Goal: Information Seeking & Learning: Learn about a topic

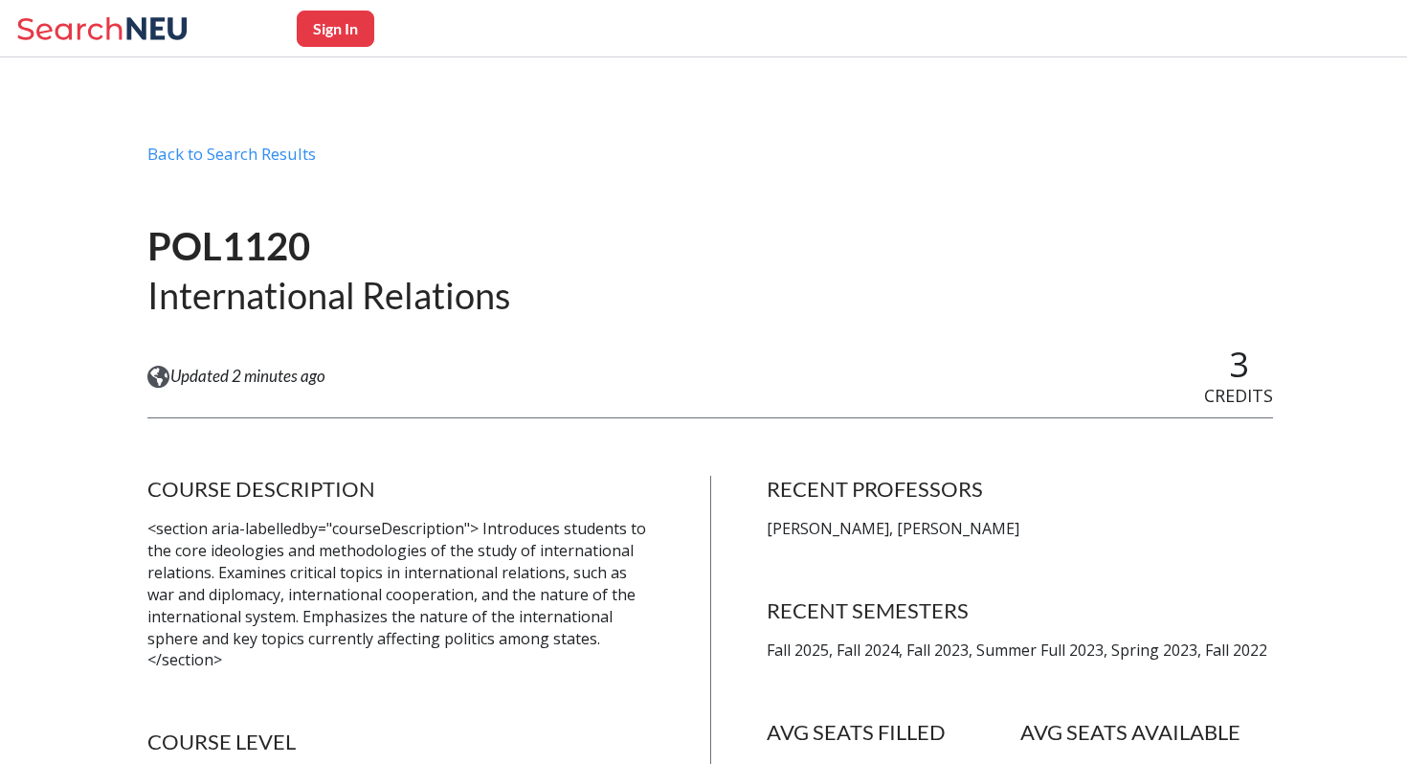
click at [290, 250] on h1 "POL1120" at bounding box center [328, 246] width 363 height 49
click at [432, 240] on h1 "POL1120" at bounding box center [328, 246] width 363 height 49
click at [262, 261] on h1 "POL1120" at bounding box center [328, 246] width 363 height 49
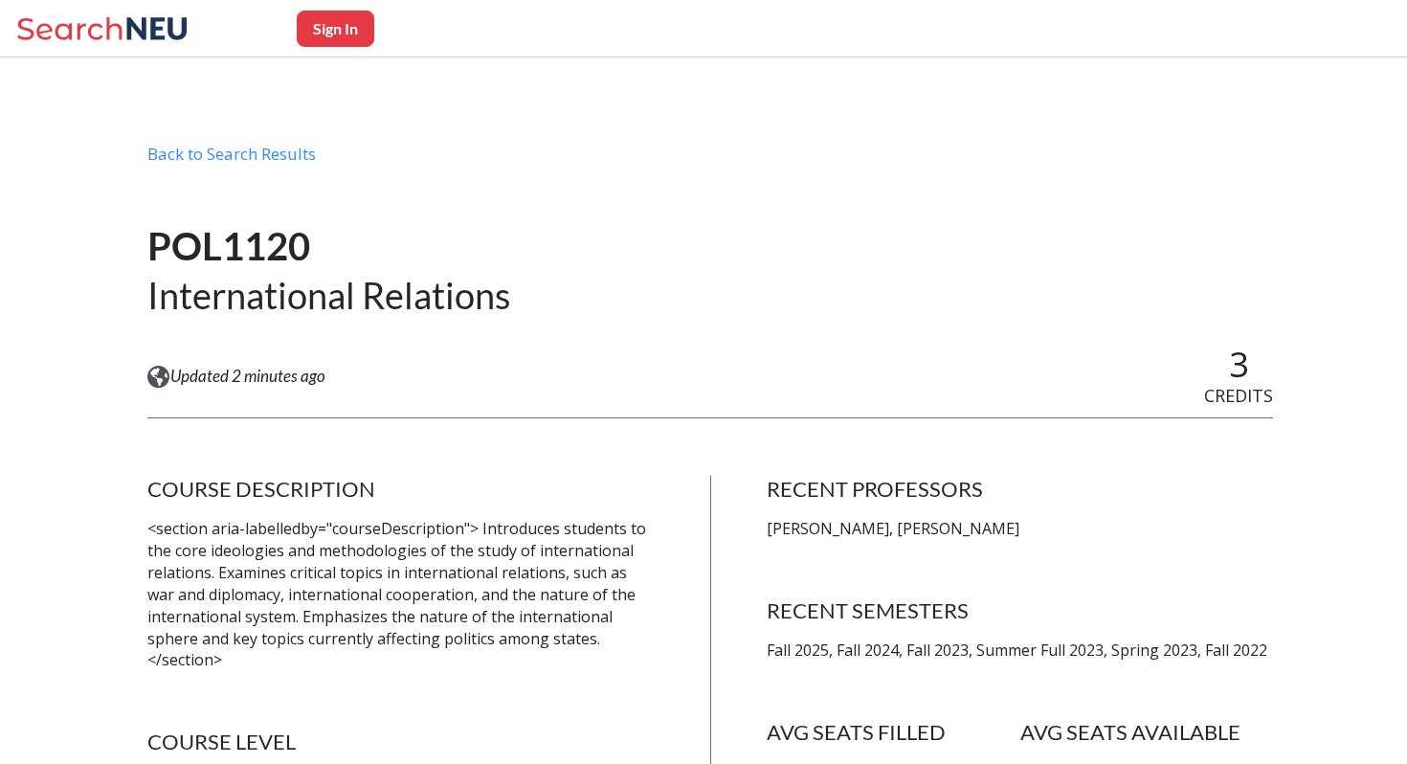
click at [262, 247] on h1 "POL1120" at bounding box center [328, 246] width 363 height 49
copy h1 "POL1120"
click at [133, 25] on icon at bounding box center [157, 28] width 60 height 22
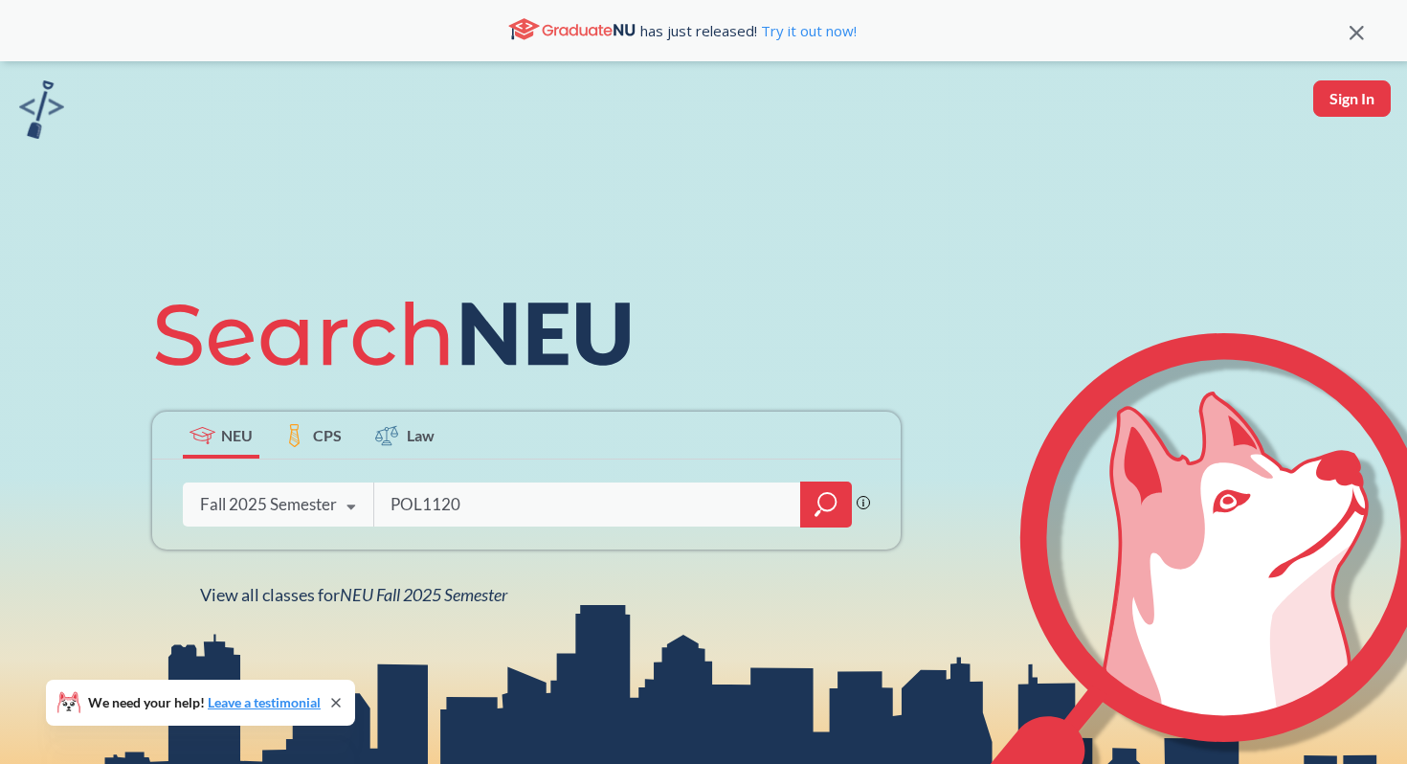
type input "POL1120"
click at [800, 475] on div "POL1120 Phrase search guarantees the exact search appears in the results. Ex. I…" at bounding box center [526, 504] width 748 height 90
click at [805, 485] on div at bounding box center [826, 504] width 52 height 46
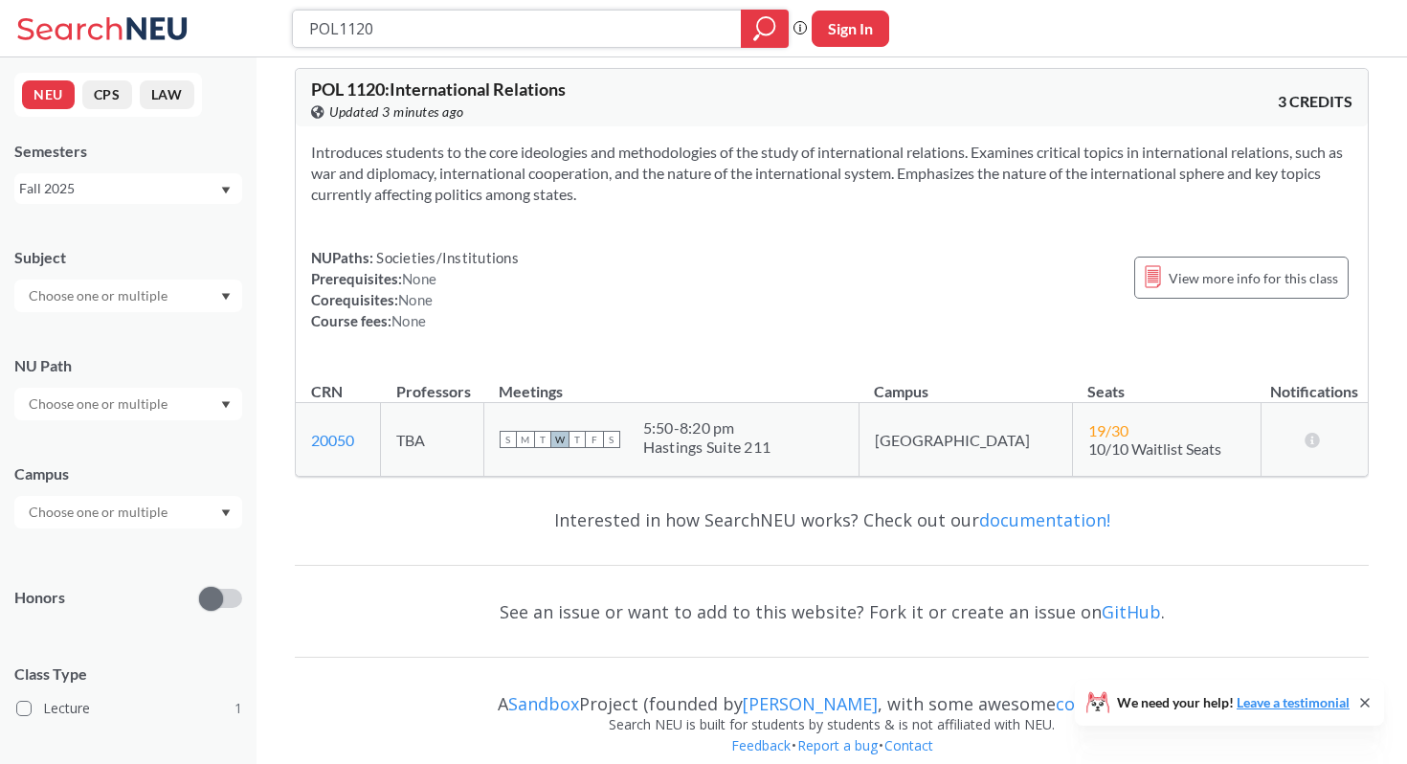
scroll to position [35, 0]
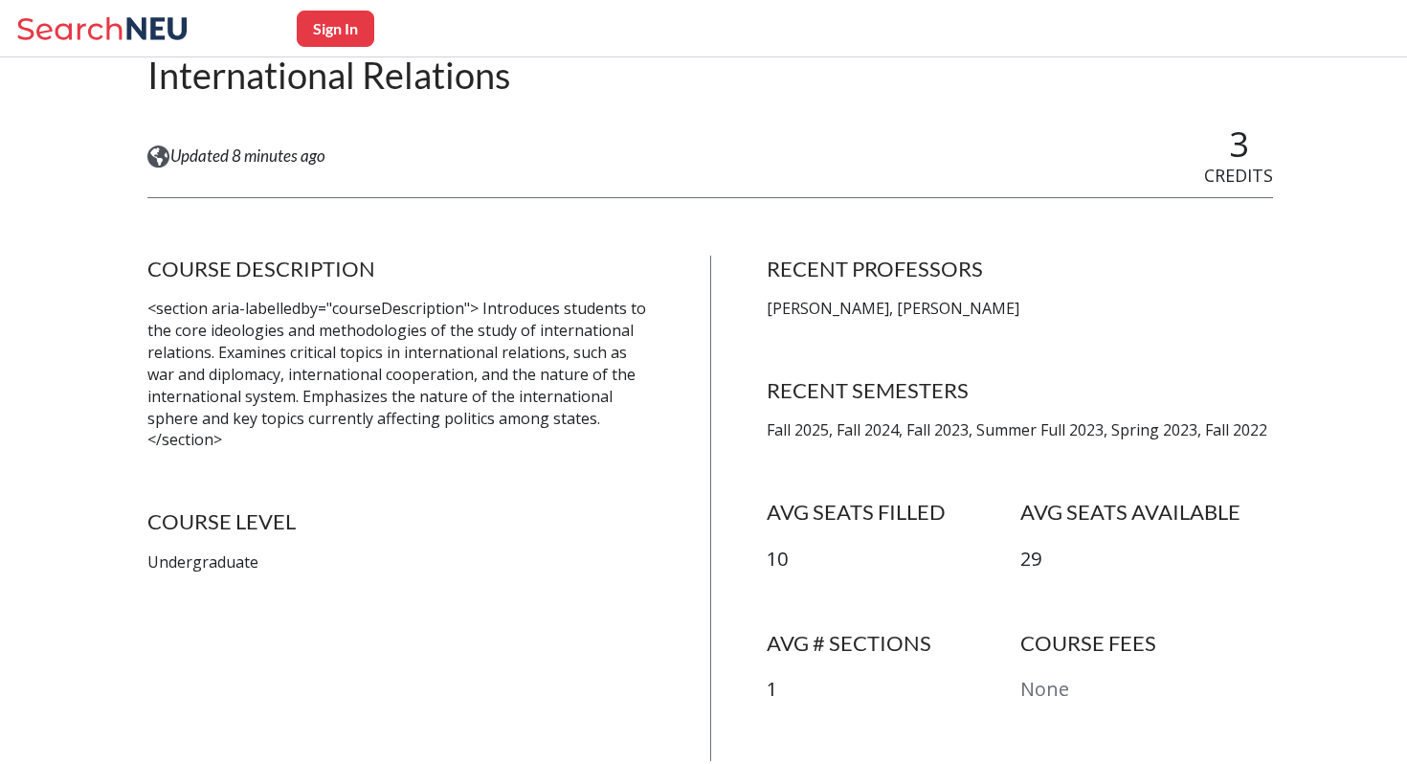
scroll to position [19, 0]
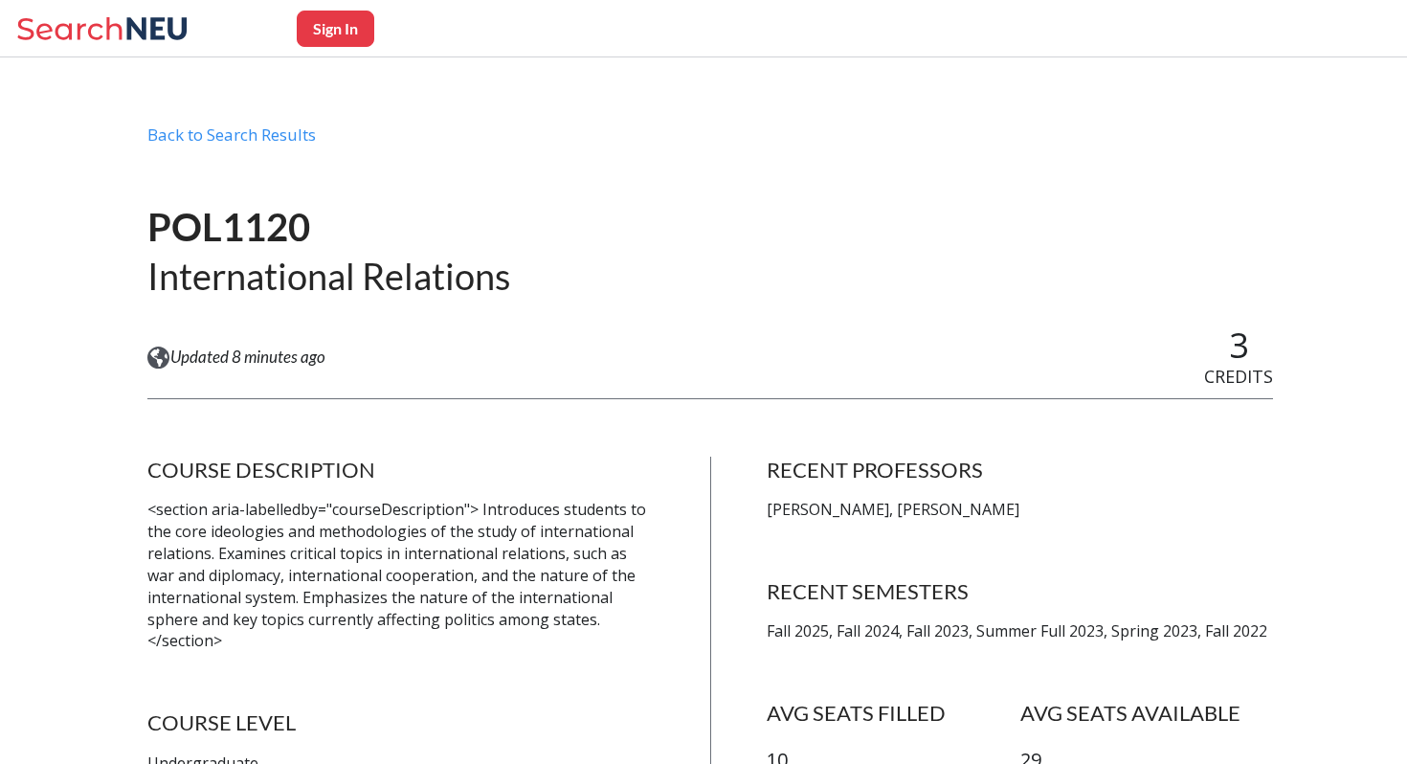
click at [242, 212] on h1 "POL1120" at bounding box center [328, 227] width 363 height 49
copy h1 "POL1120"
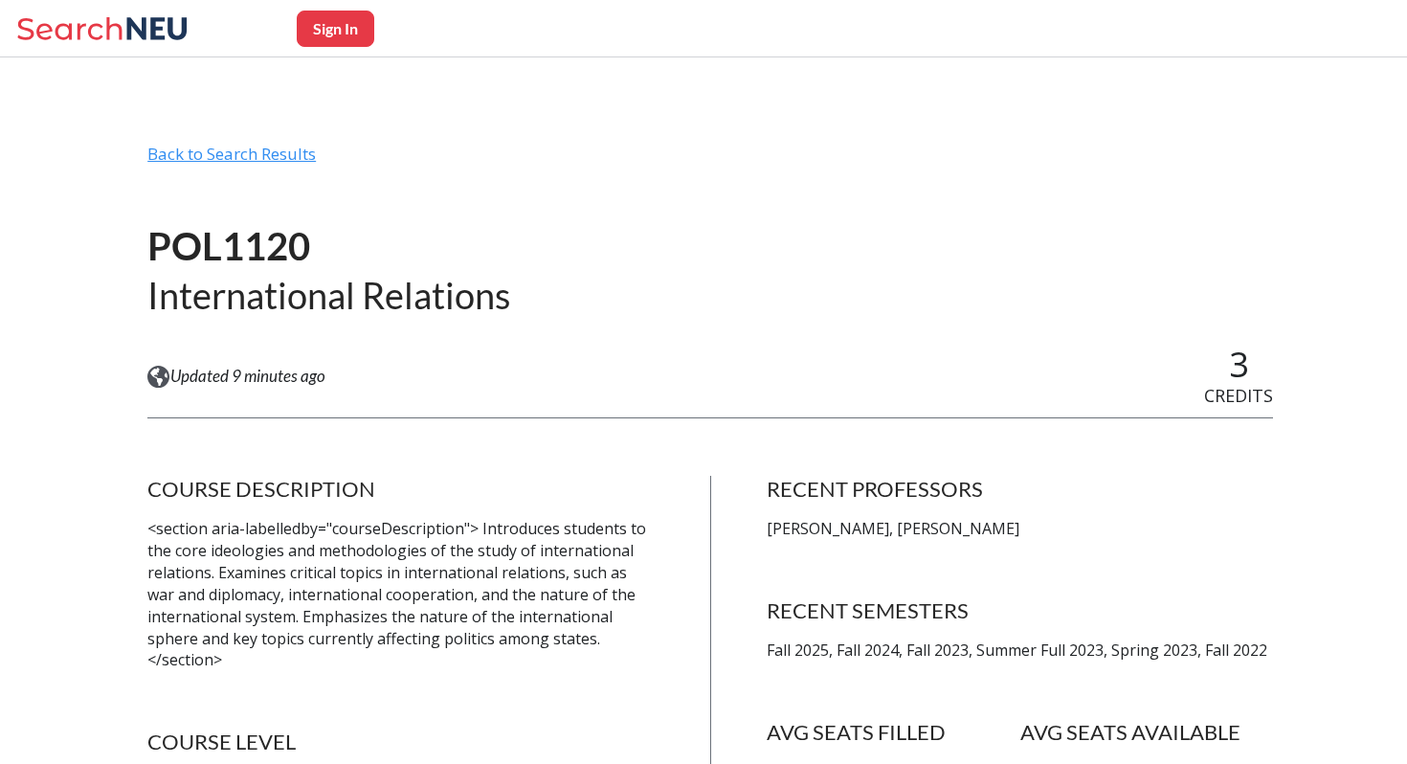
click at [239, 165] on div "Back to Search Results" at bounding box center [710, 162] width 1126 height 36
click at [235, 157] on div "Back to Search Results" at bounding box center [710, 162] width 1126 height 36
click at [206, 158] on div "Back to Search Results" at bounding box center [710, 162] width 1126 height 36
click at [198, 148] on div "Back to Search Results" at bounding box center [710, 162] width 1126 height 36
click at [131, 0] on div "Sign In" at bounding box center [703, 28] width 1407 height 57
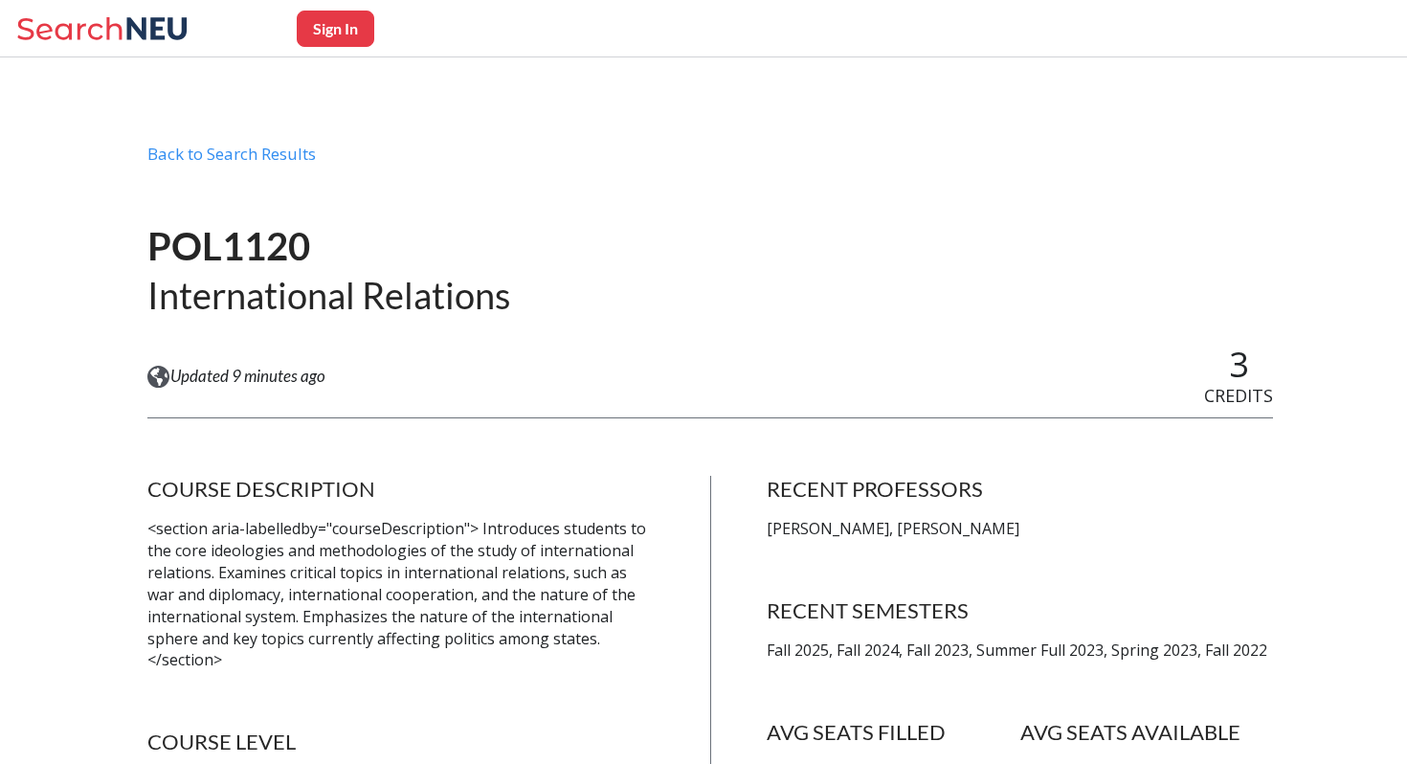
click at [130, 28] on icon at bounding box center [157, 28] width 60 height 22
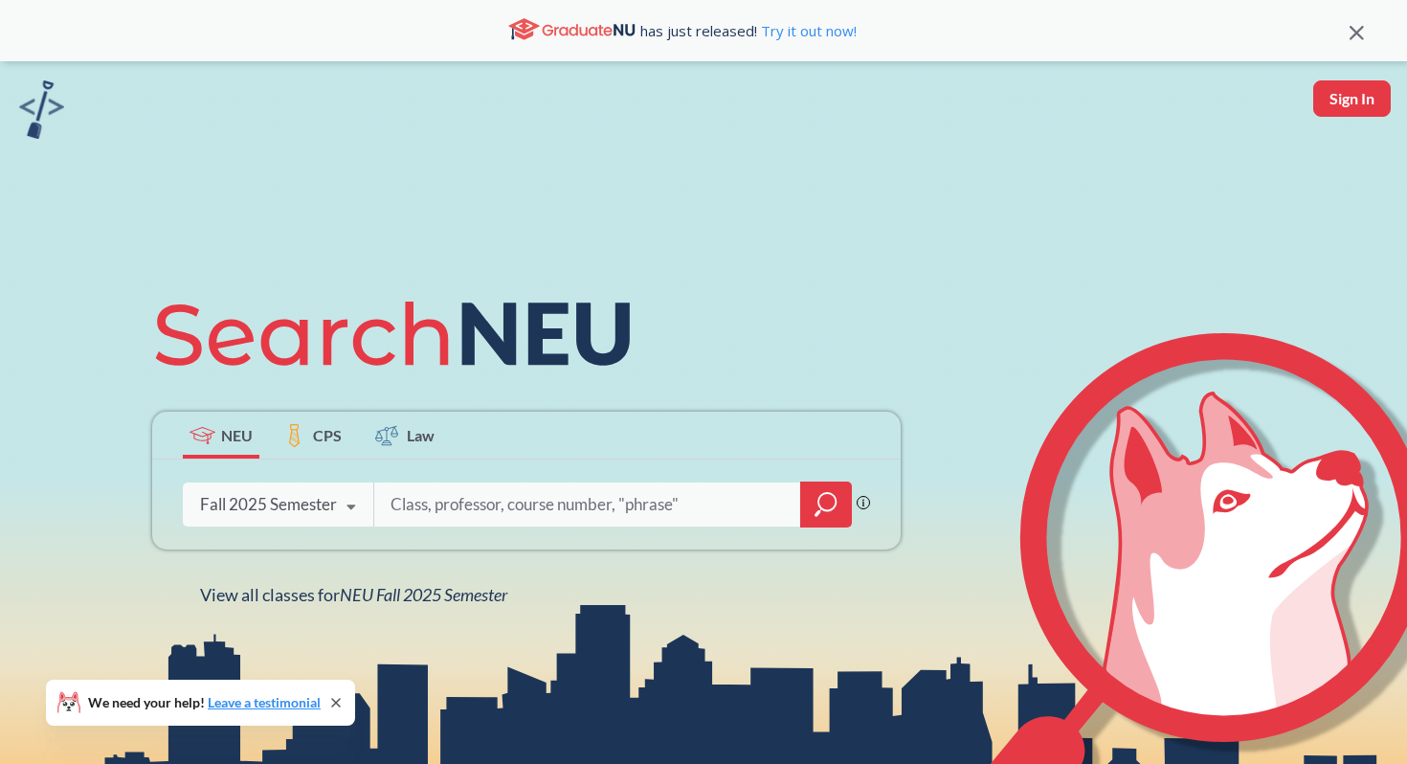
click at [409, 488] on input "search" at bounding box center [588, 504] width 398 height 40
type input "pol 1120"
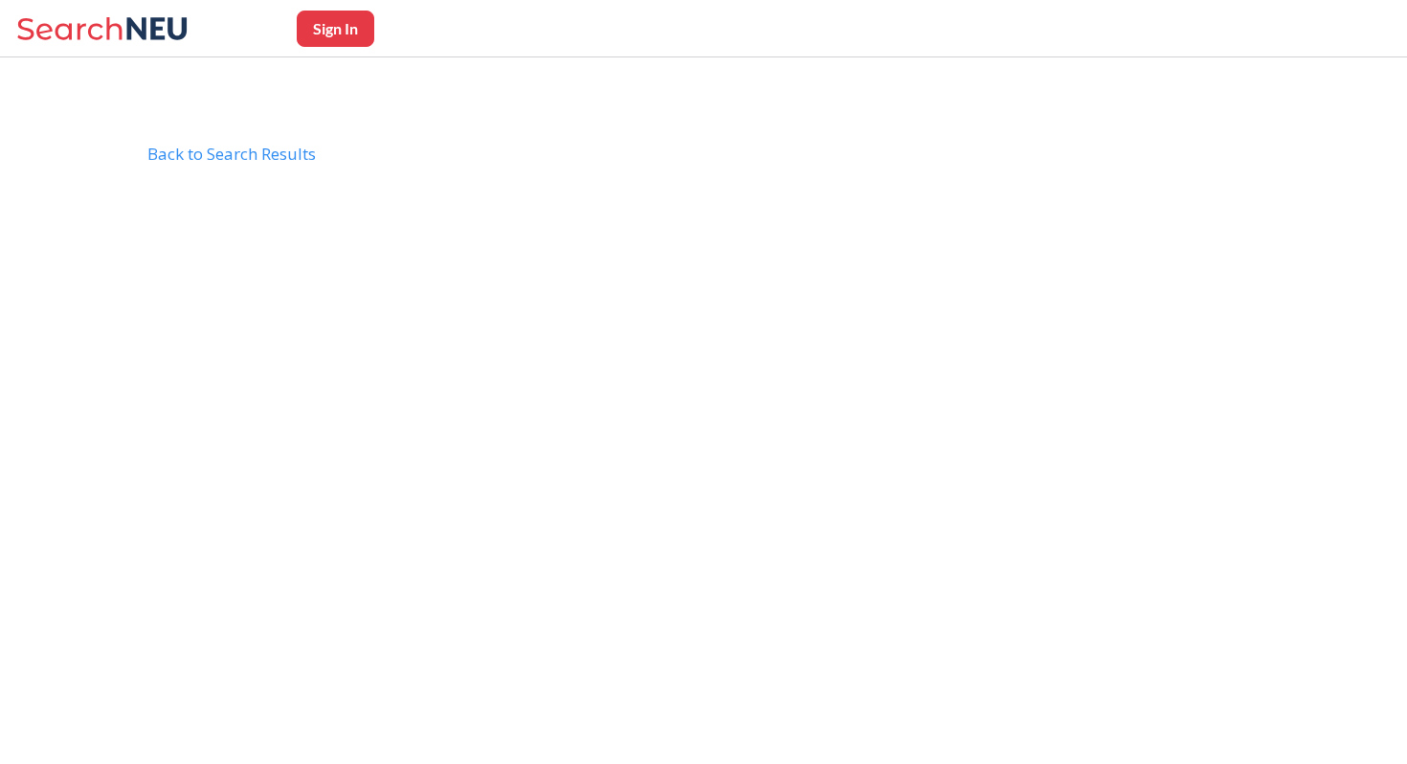
click at [130, 51] on div "Sign In" at bounding box center [703, 28] width 1407 height 57
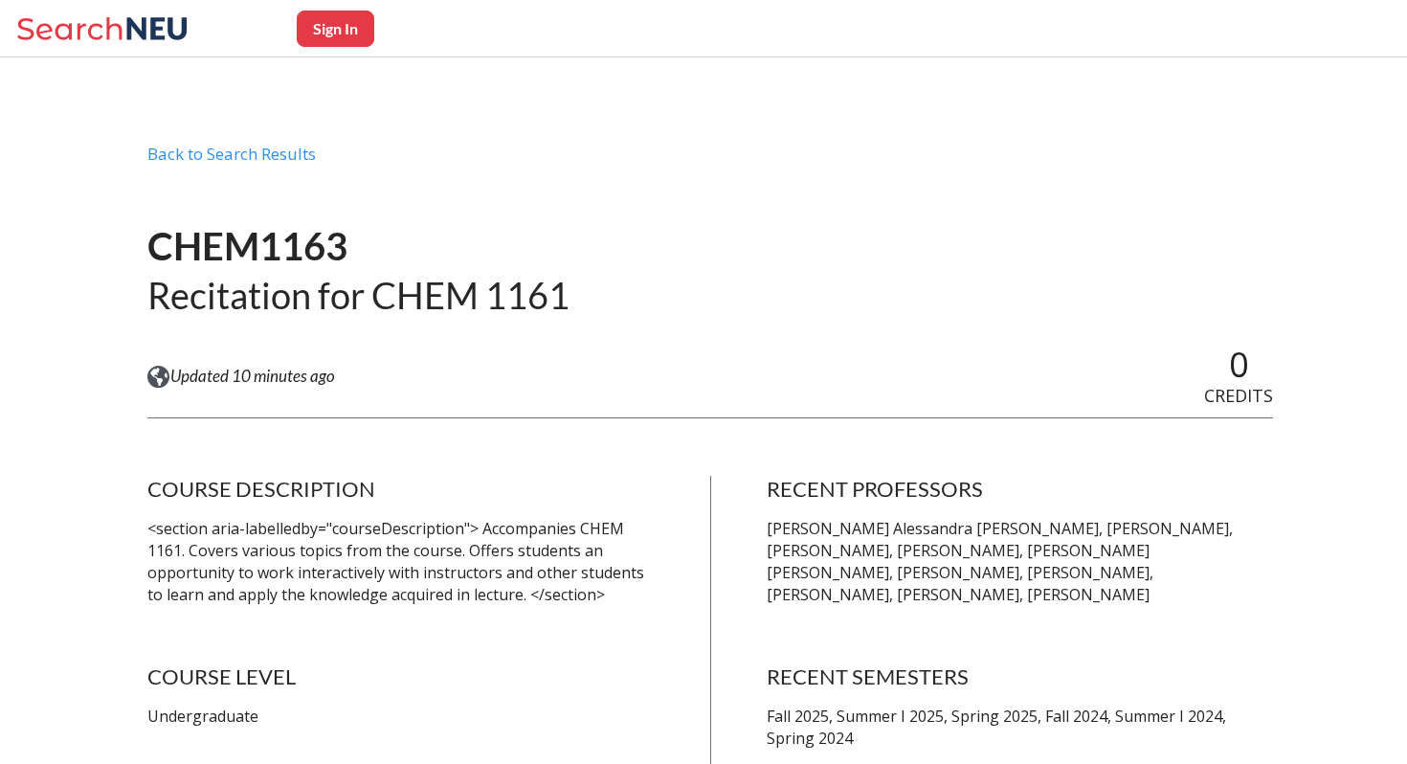
click at [130, 34] on icon at bounding box center [157, 28] width 60 height 22
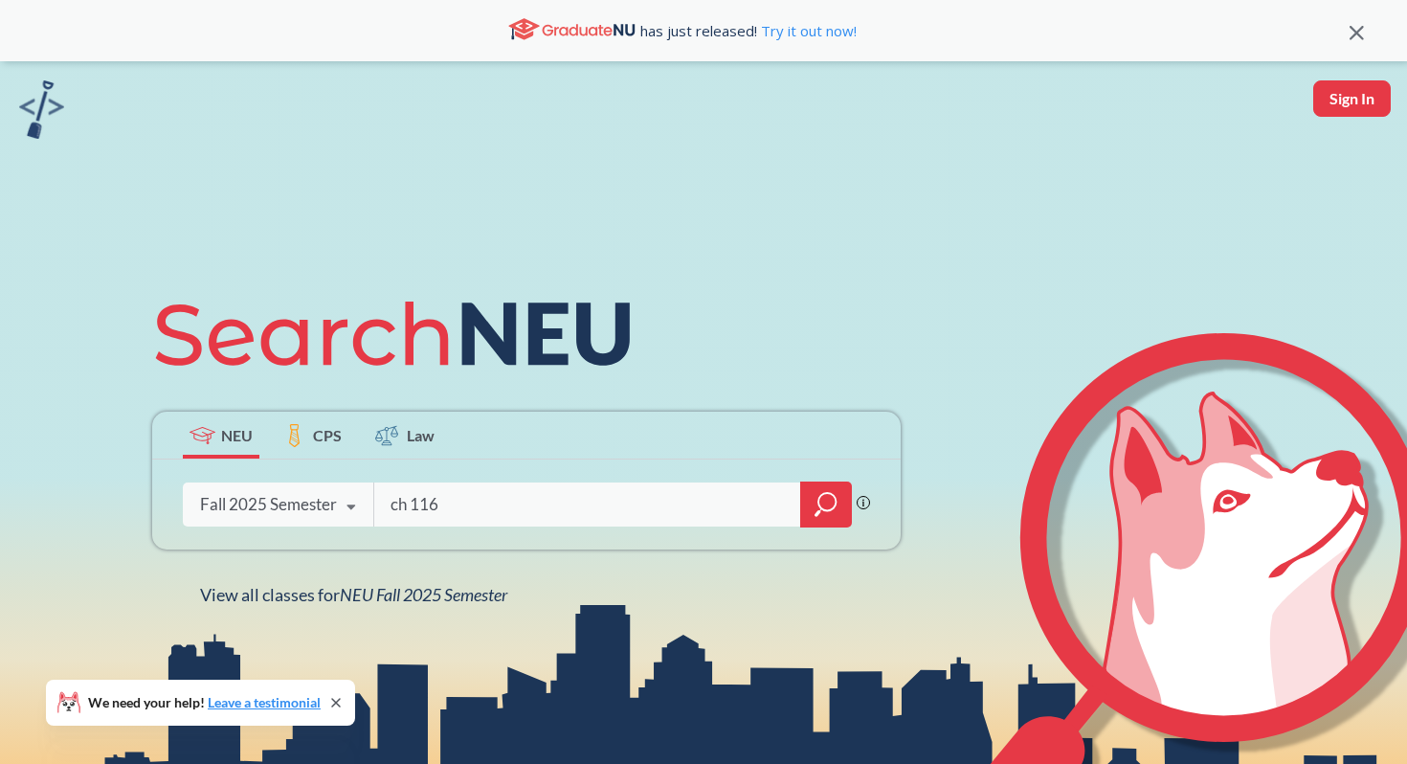
type input "ch 1162"
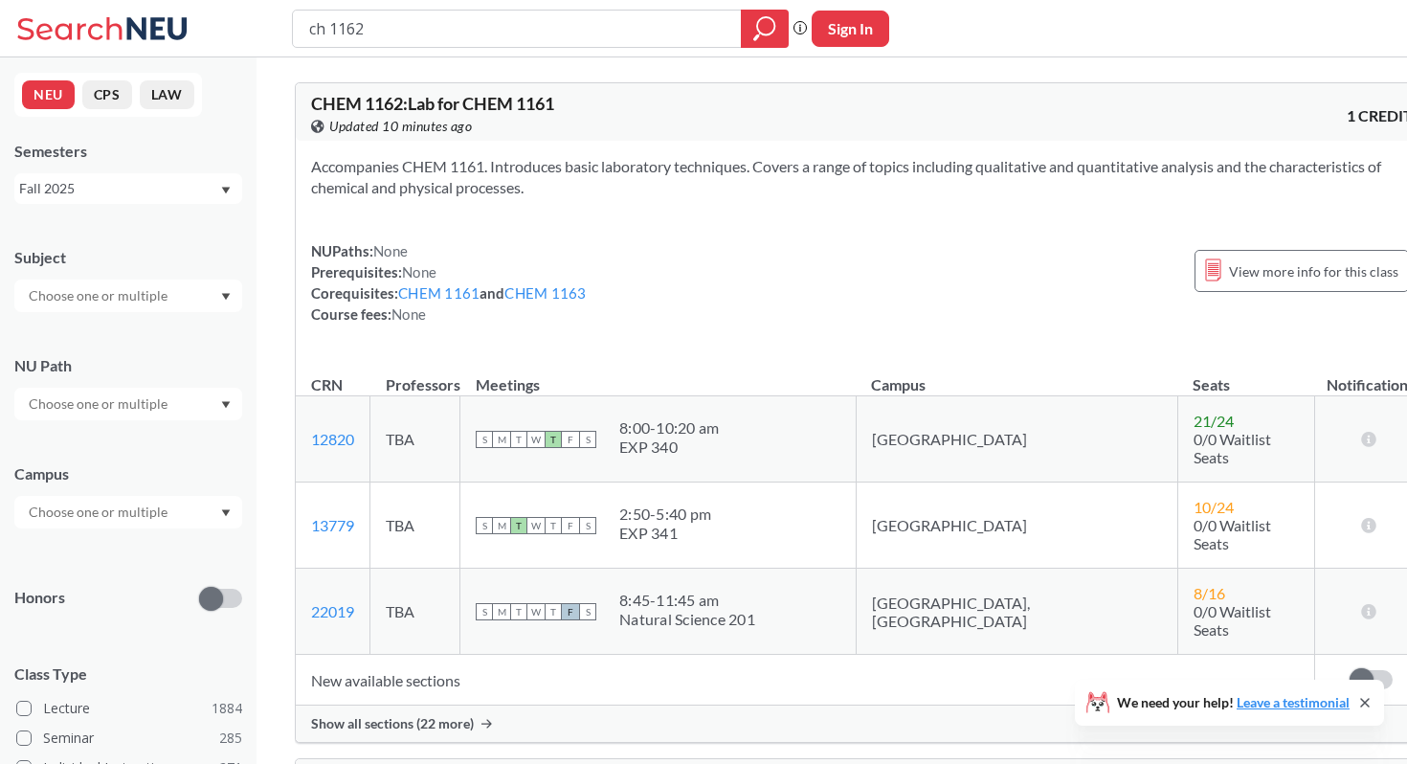
click at [463, 28] on input "ch 1162" at bounding box center [517, 28] width 420 height 33
type input "ch 1163"
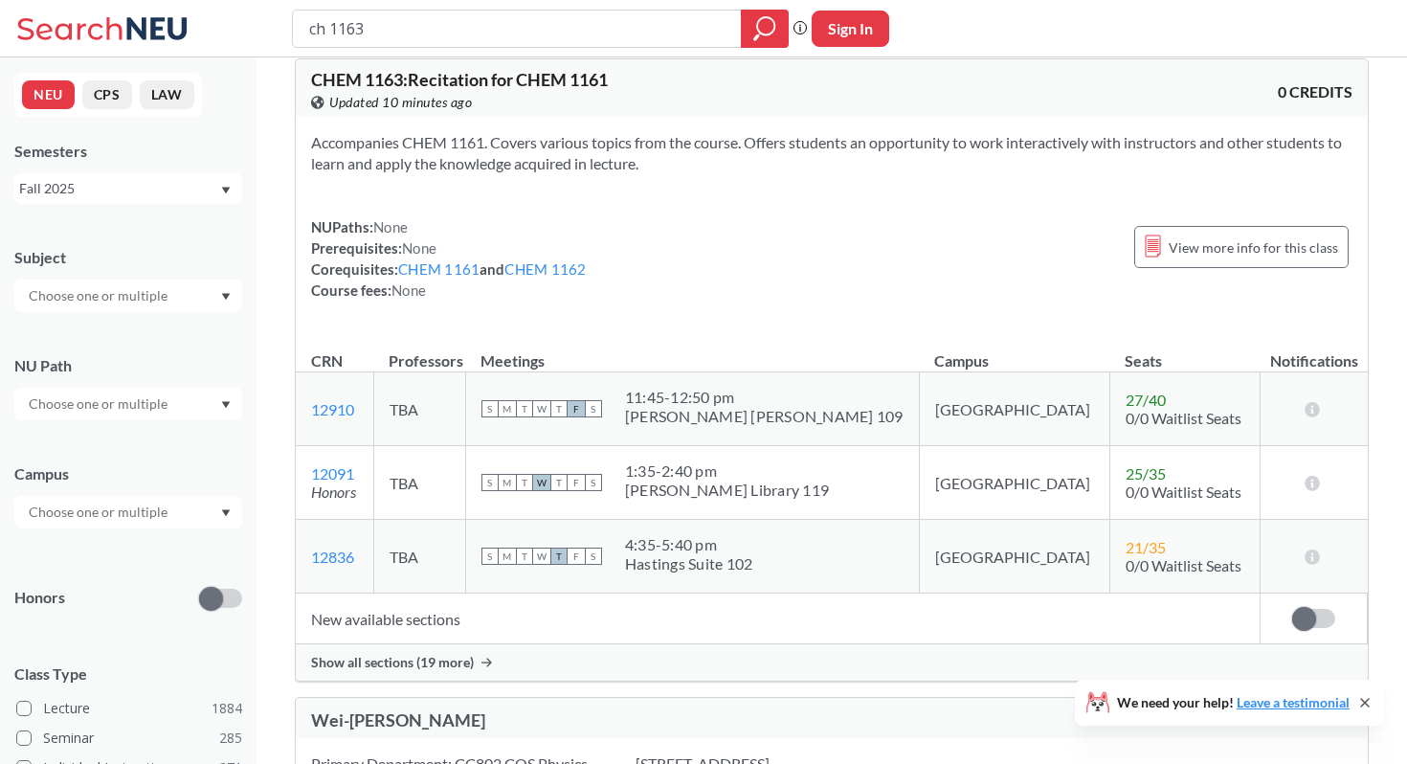
scroll to position [408, 0]
click at [397, 662] on span "Show all sections (19 more)" at bounding box center [392, 660] width 163 height 17
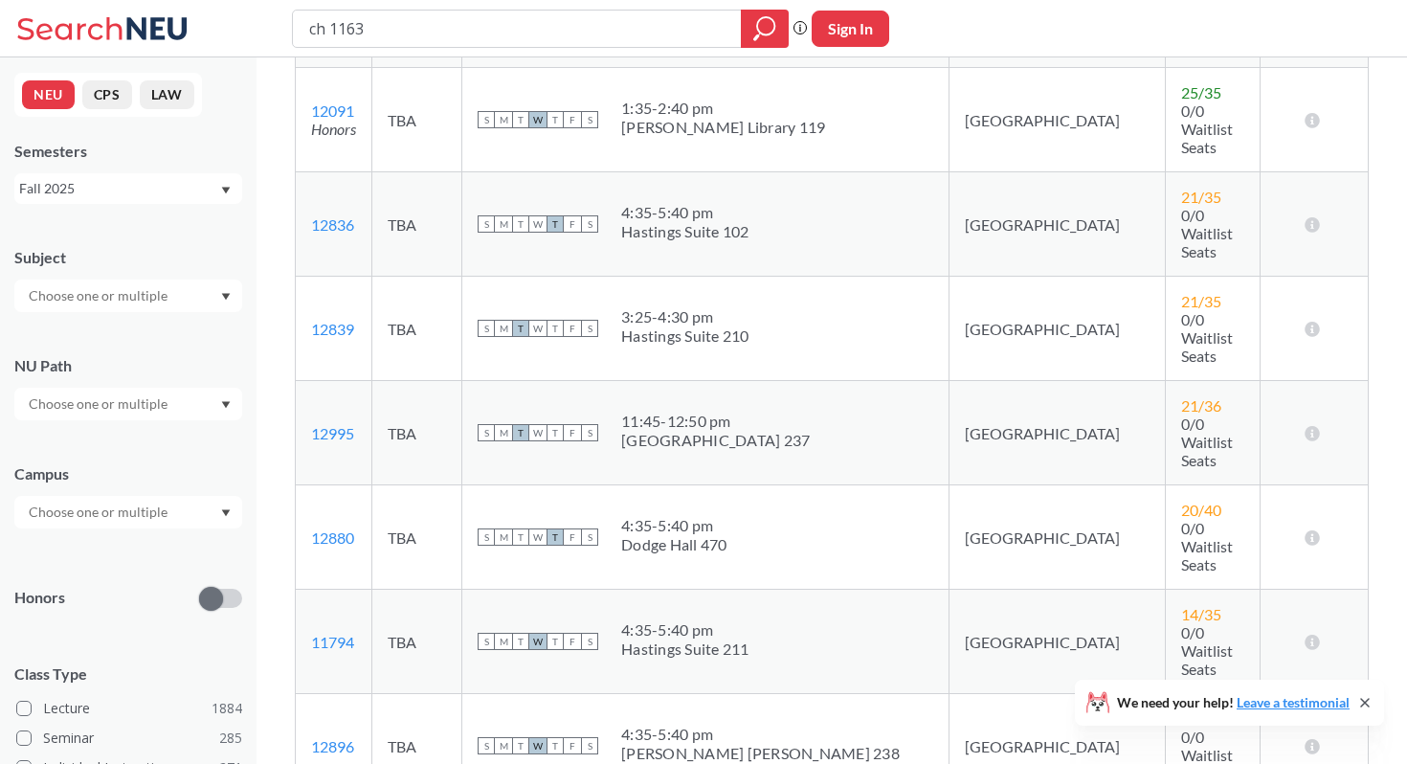
scroll to position [821, 0]
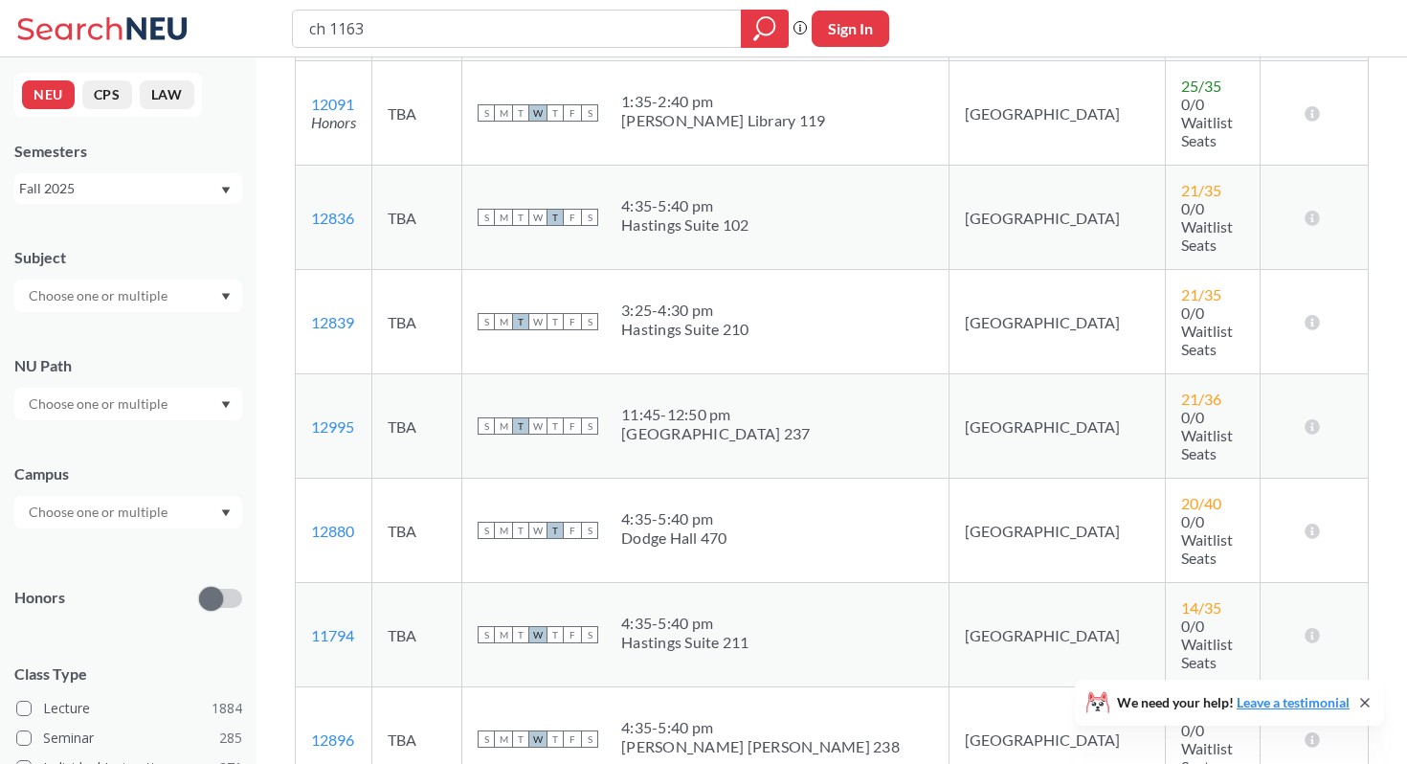
click at [802, 613] on div "S M T W T F S 4:35 - 5:40 pm Hastings Suite 211" at bounding box center [706, 634] width 456 height 42
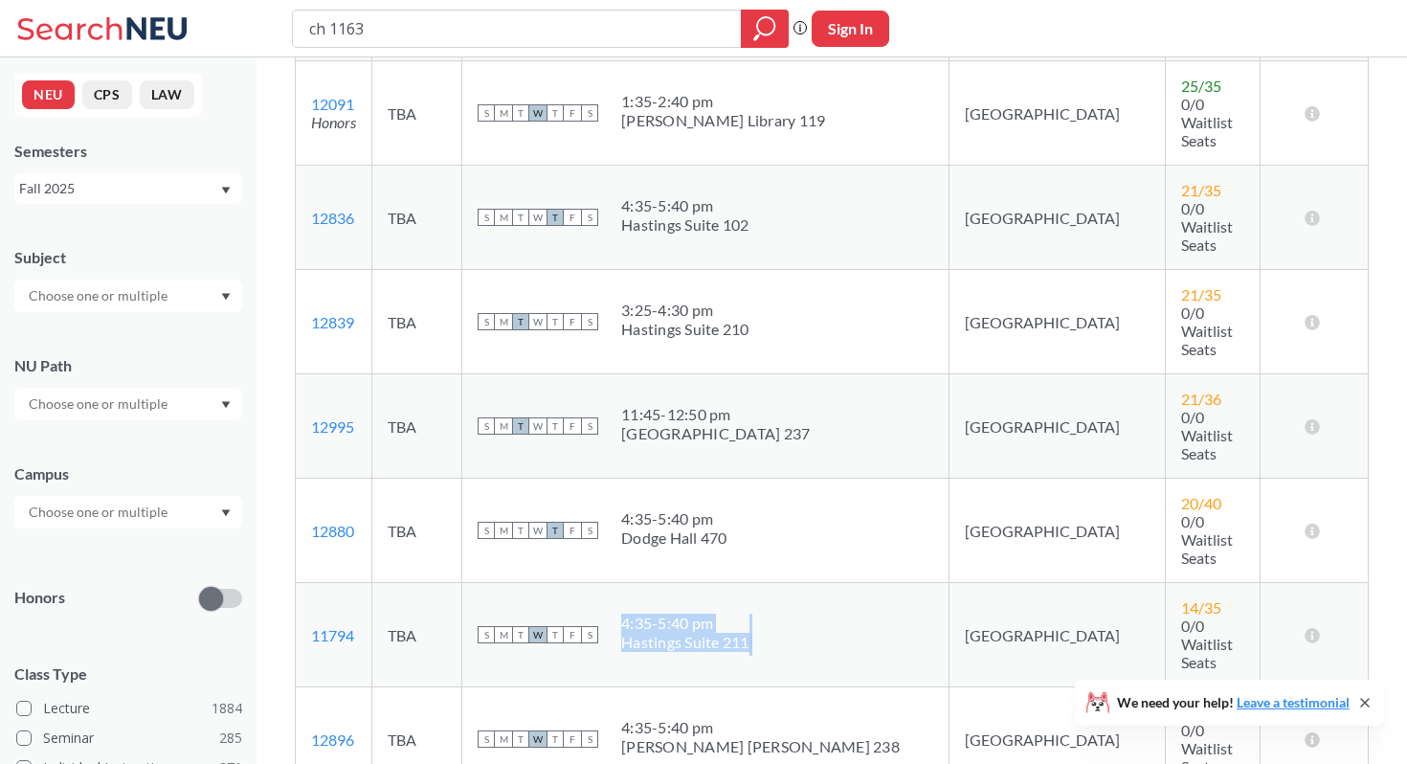
click at [802, 613] on div "S M T W T F S 4:35 - 5:40 pm Hastings Suite 211" at bounding box center [706, 634] width 456 height 42
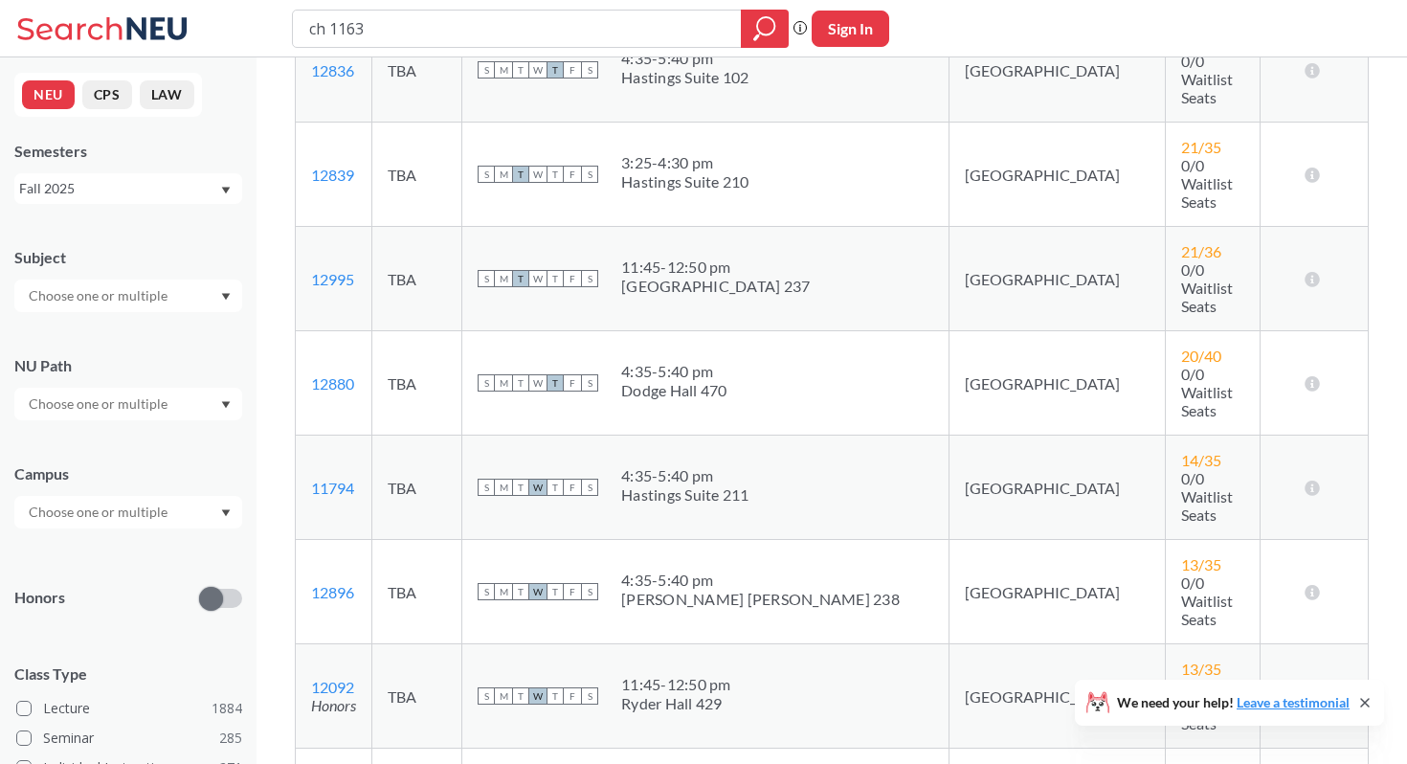
scroll to position [980, 0]
